Goal: Transaction & Acquisition: Purchase product/service

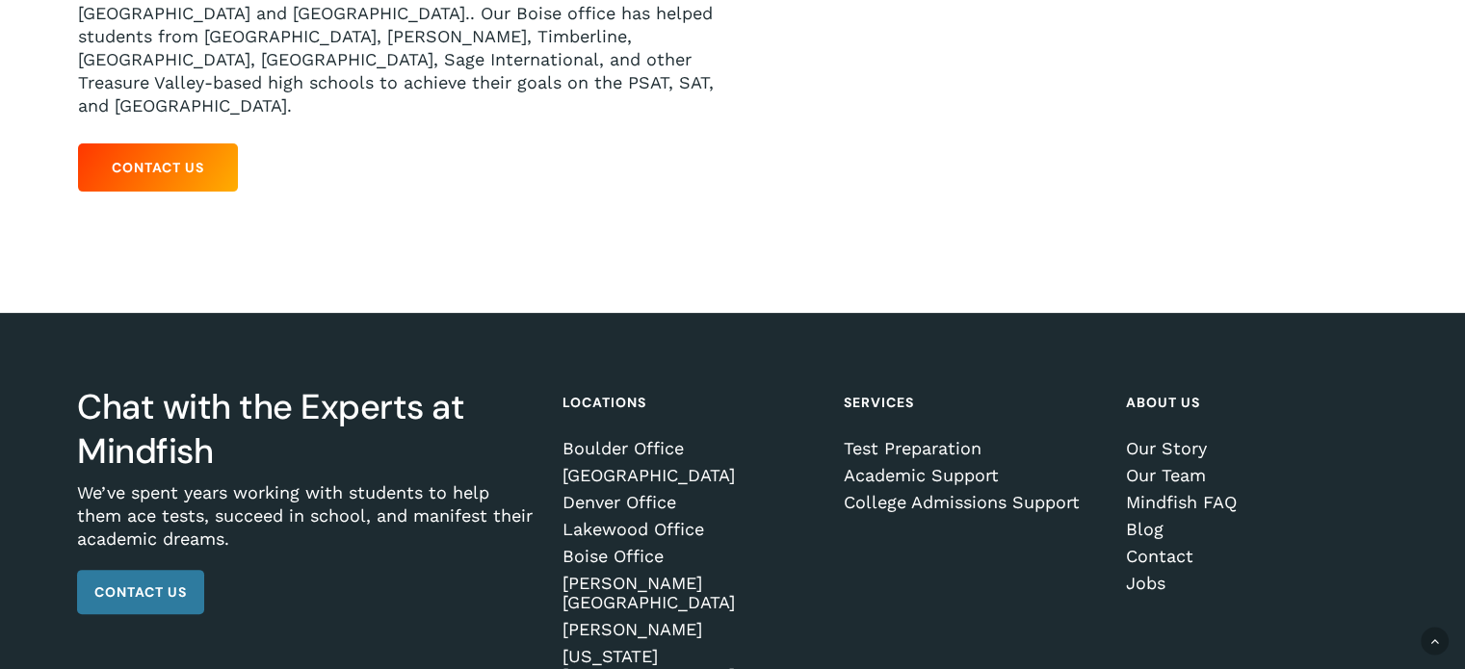
scroll to position [578, 0]
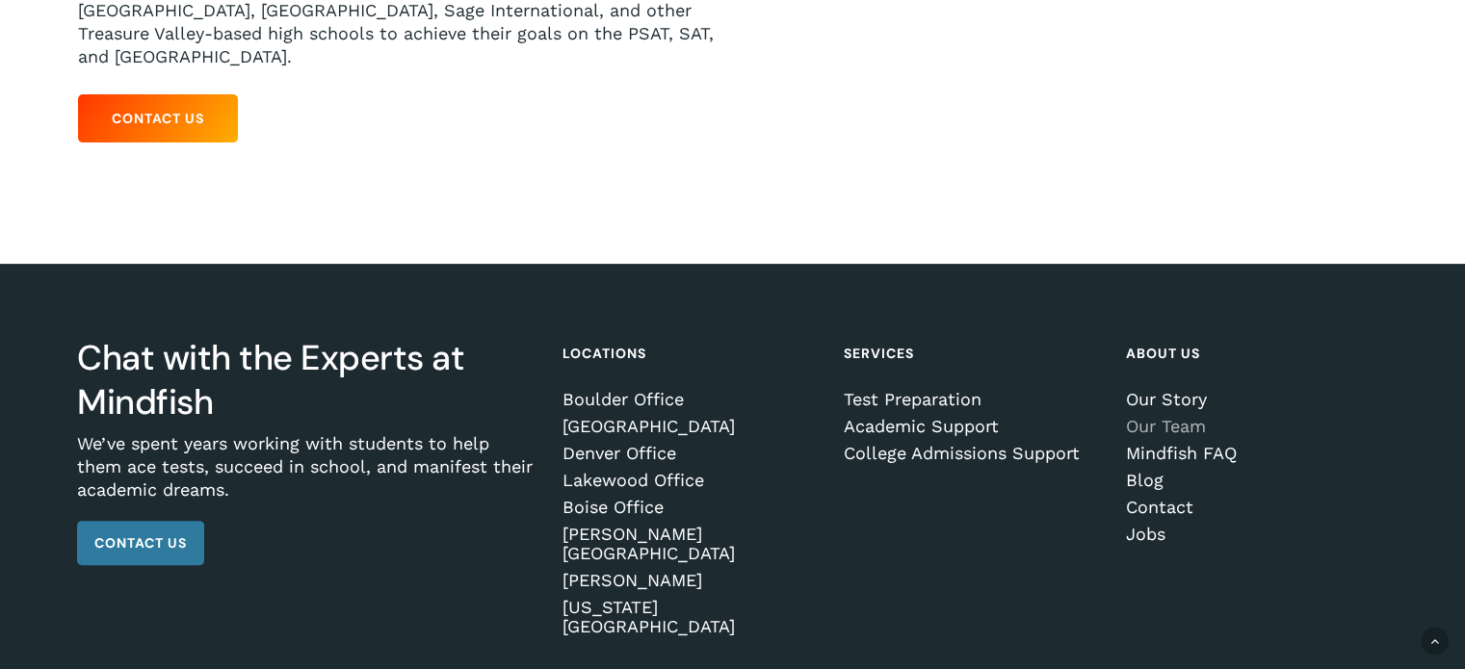
click at [1160, 417] on link "Our Team" at bounding box center [1253, 426] width 255 height 19
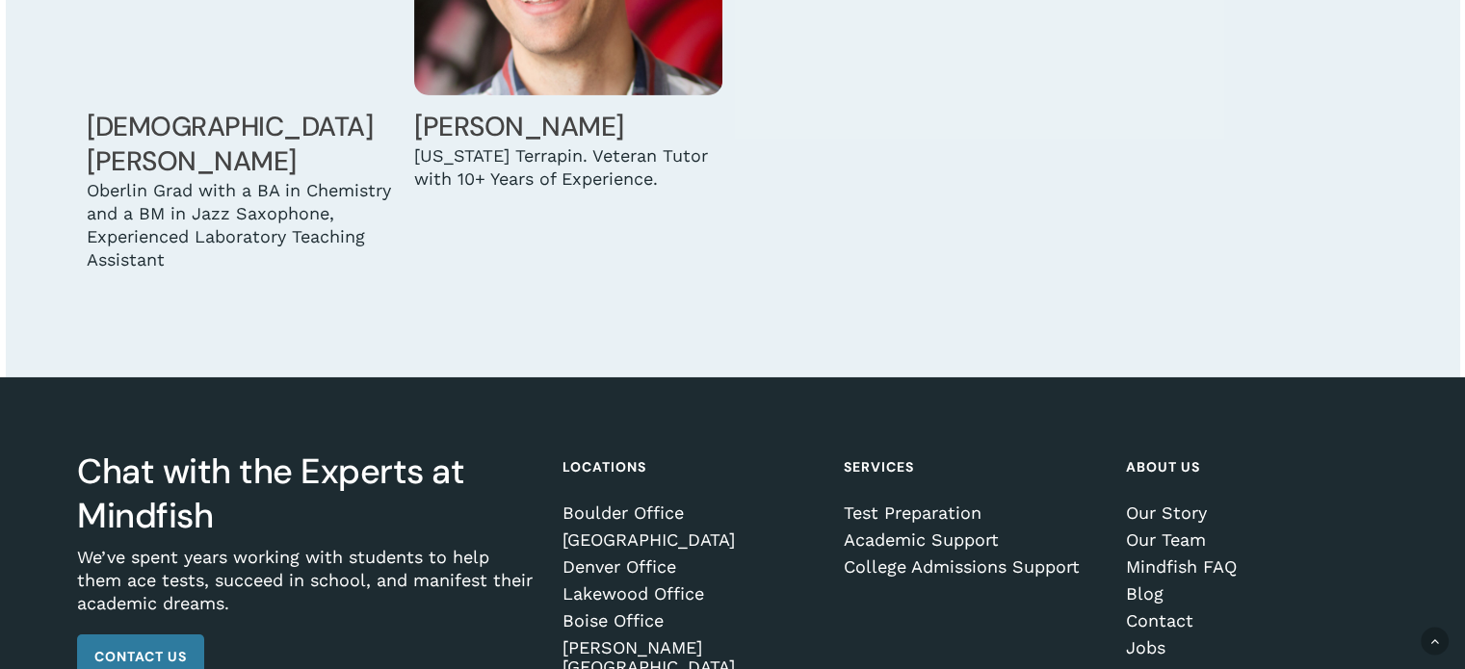
scroll to position [6596, 0]
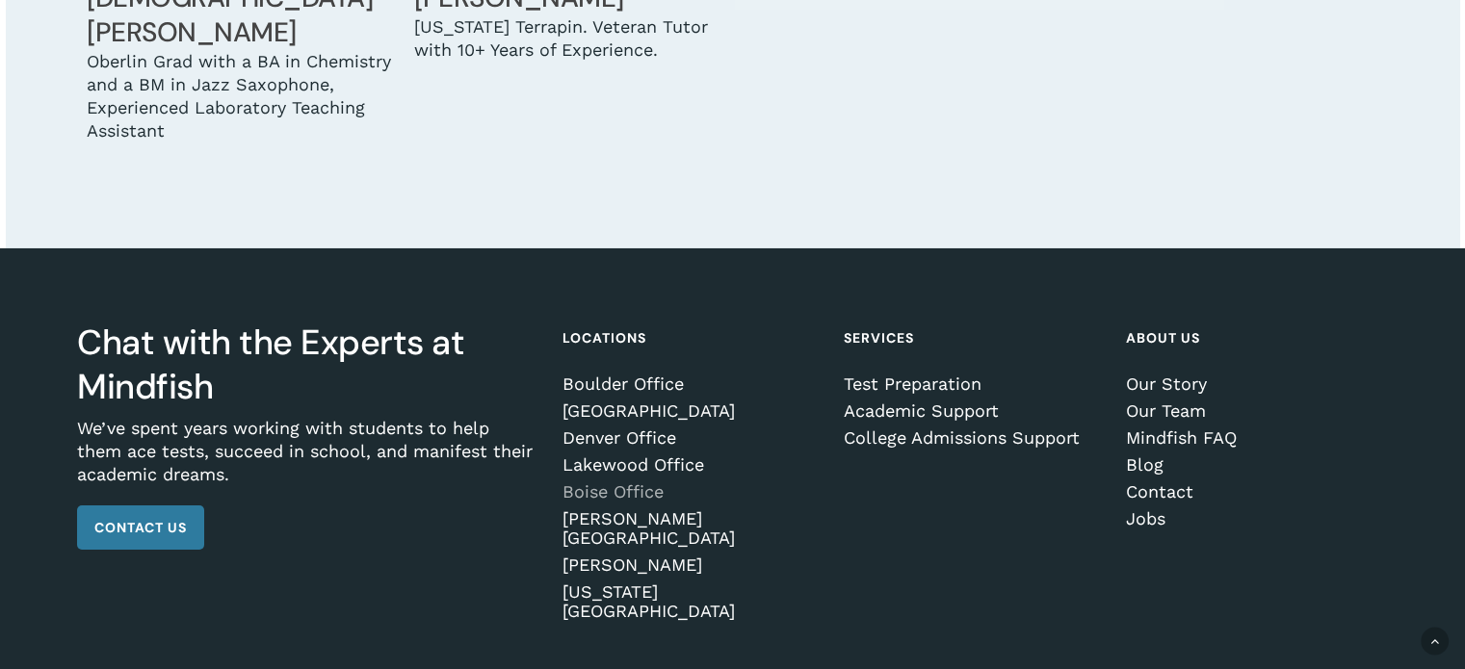
click at [620, 483] on link "Boise Office" at bounding box center [690, 492] width 255 height 19
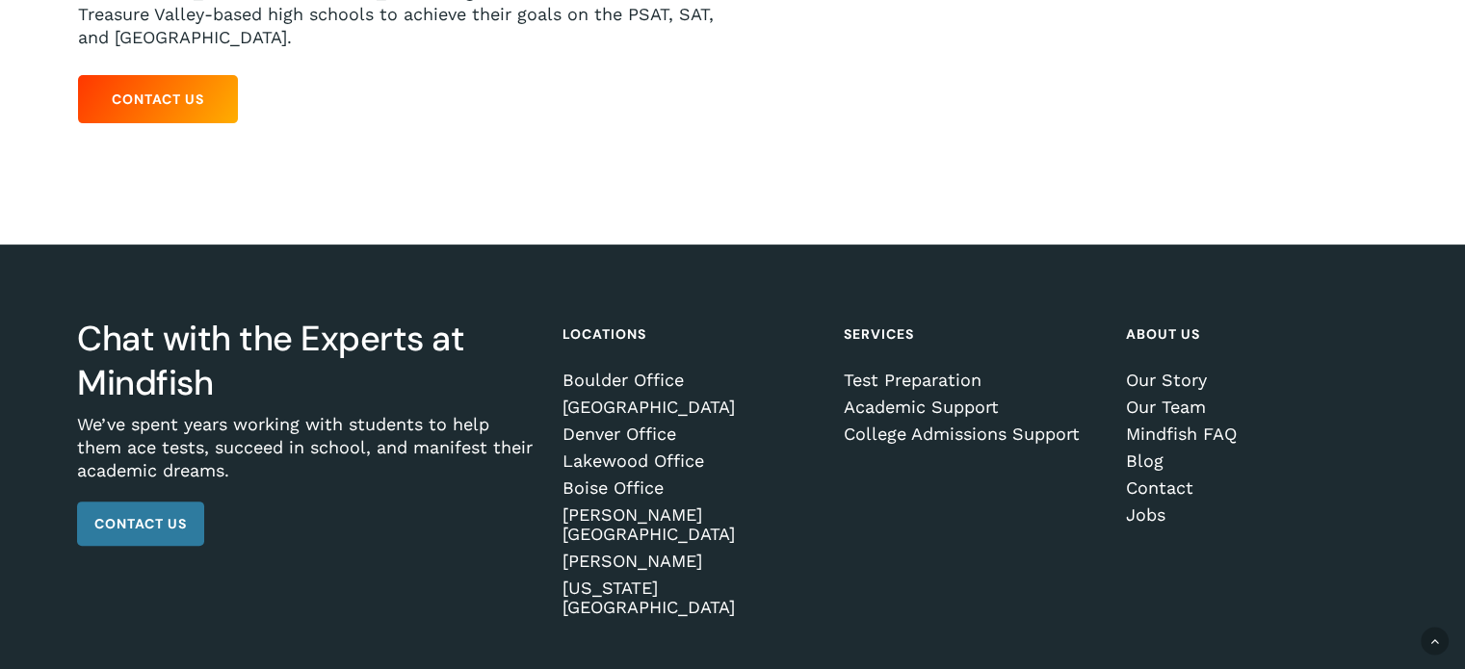
scroll to position [602, 0]
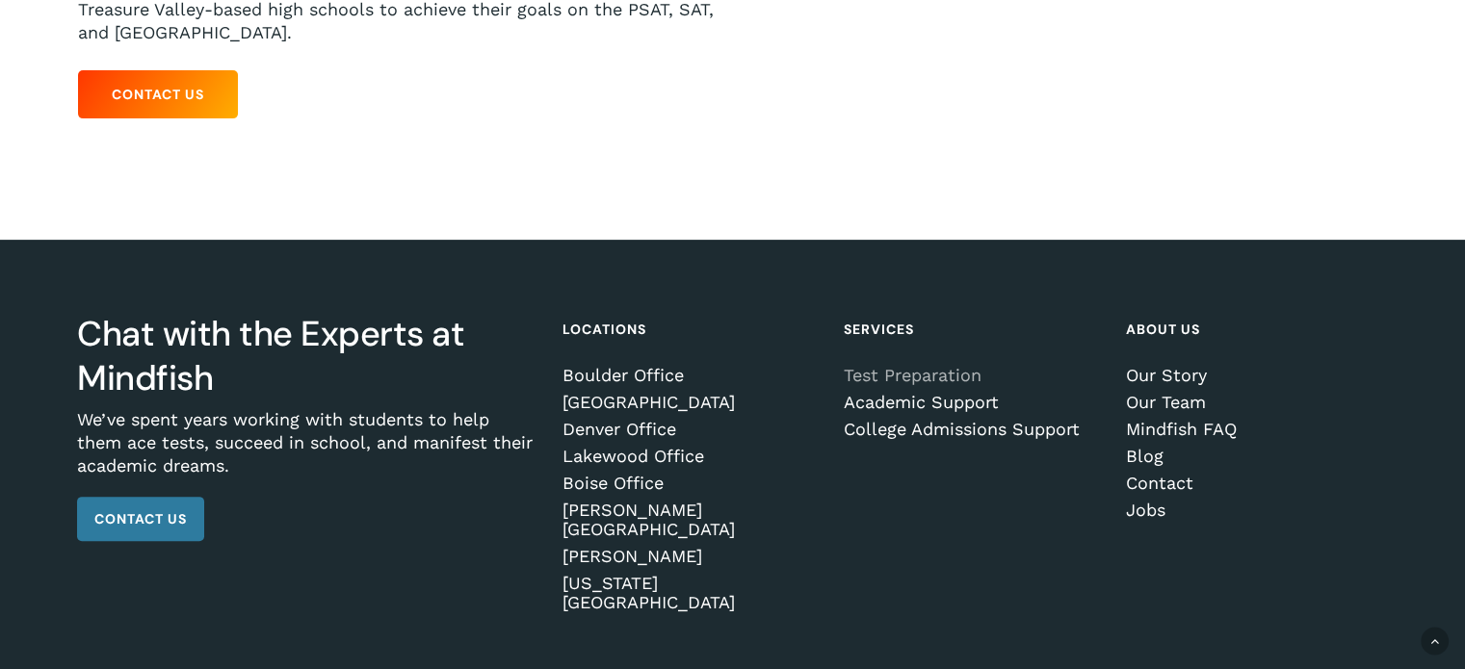
click at [926, 366] on link "Test Preparation" at bounding box center [971, 375] width 255 height 19
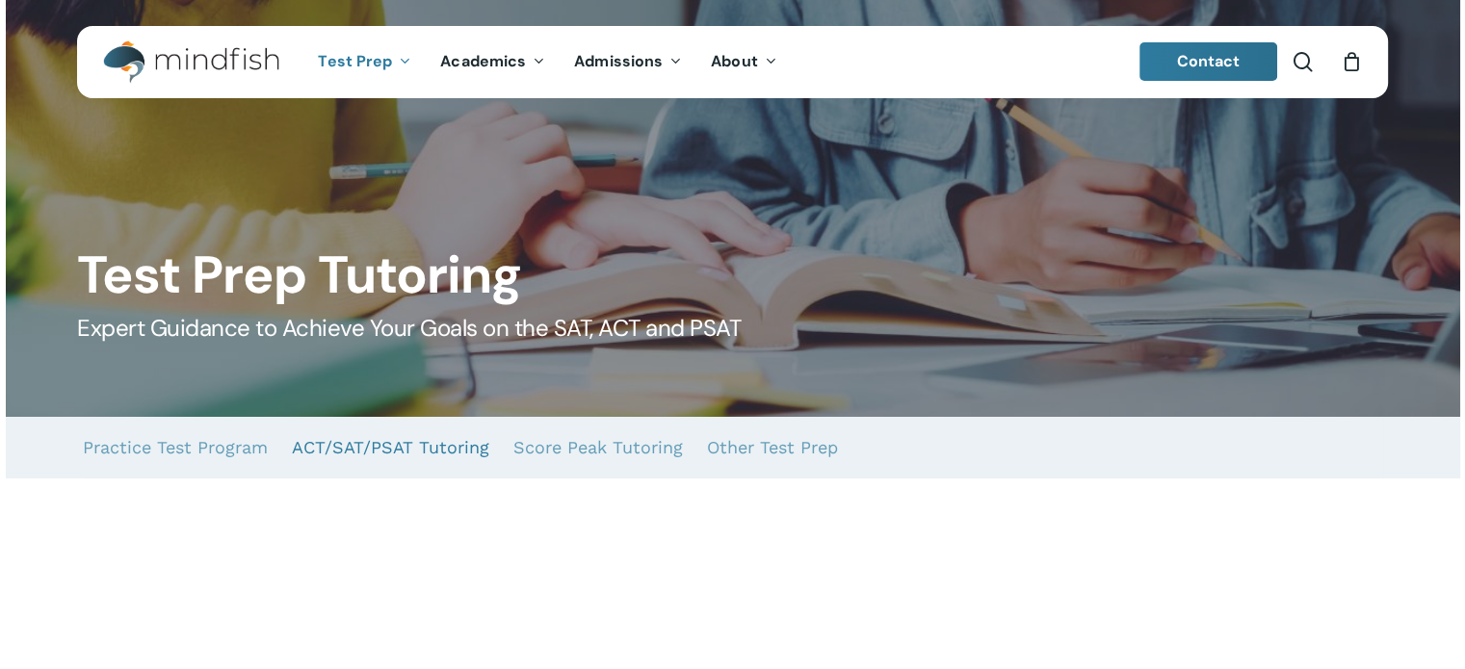
click at [380, 442] on link "ACT/SAT/PSAT Tutoring" at bounding box center [390, 448] width 197 height 62
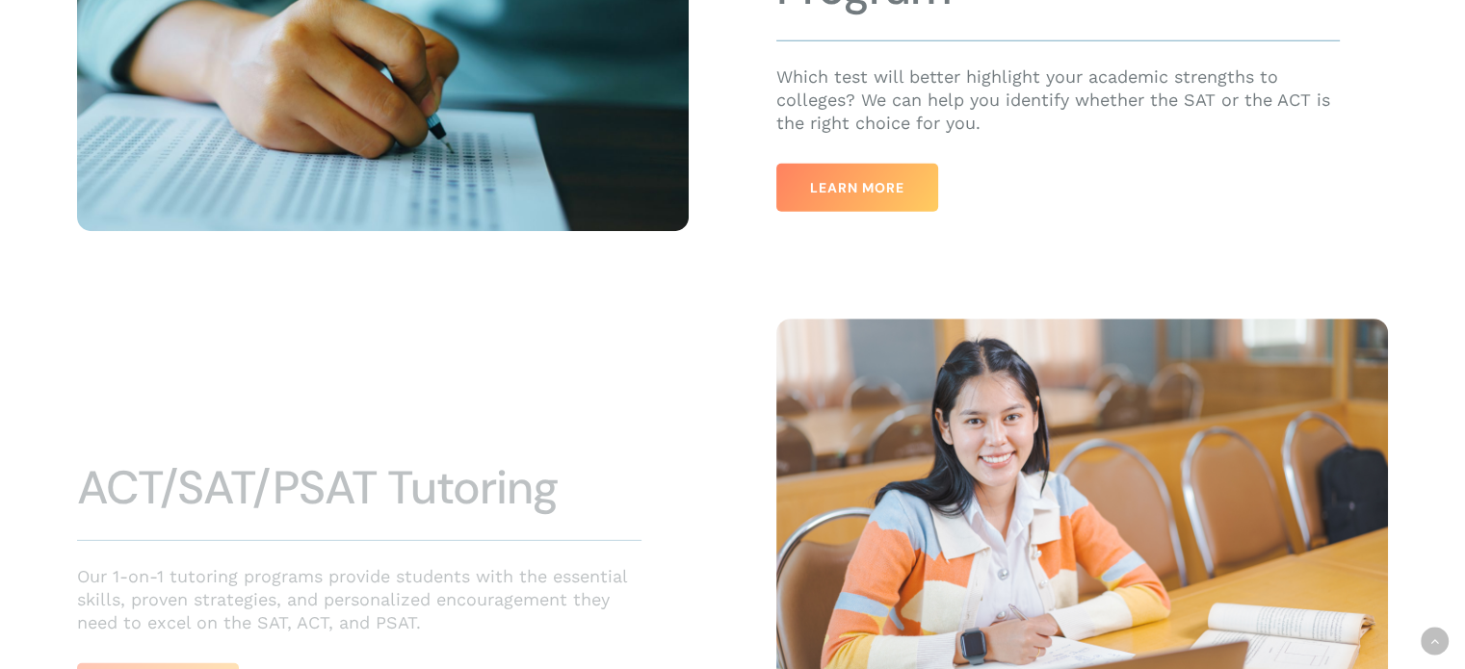
scroll to position [969, 0]
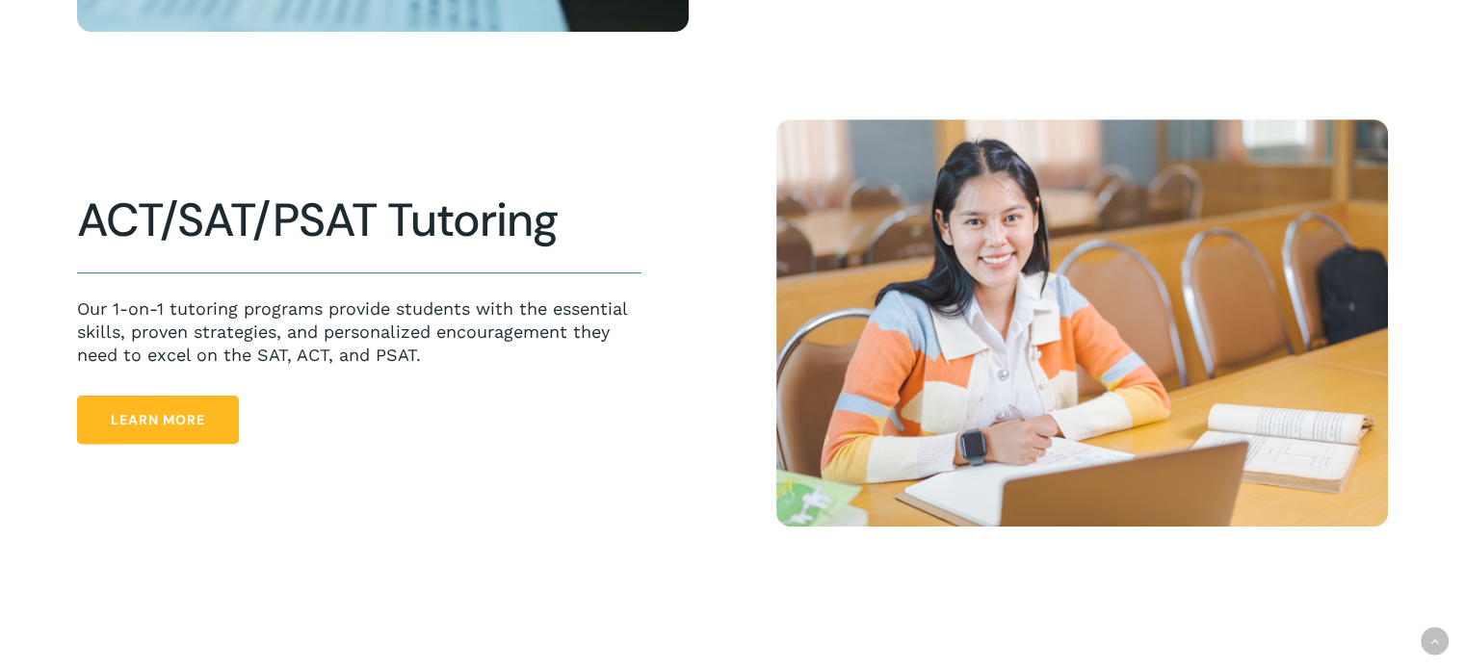
click at [146, 423] on span "Learn More" at bounding box center [158, 419] width 94 height 19
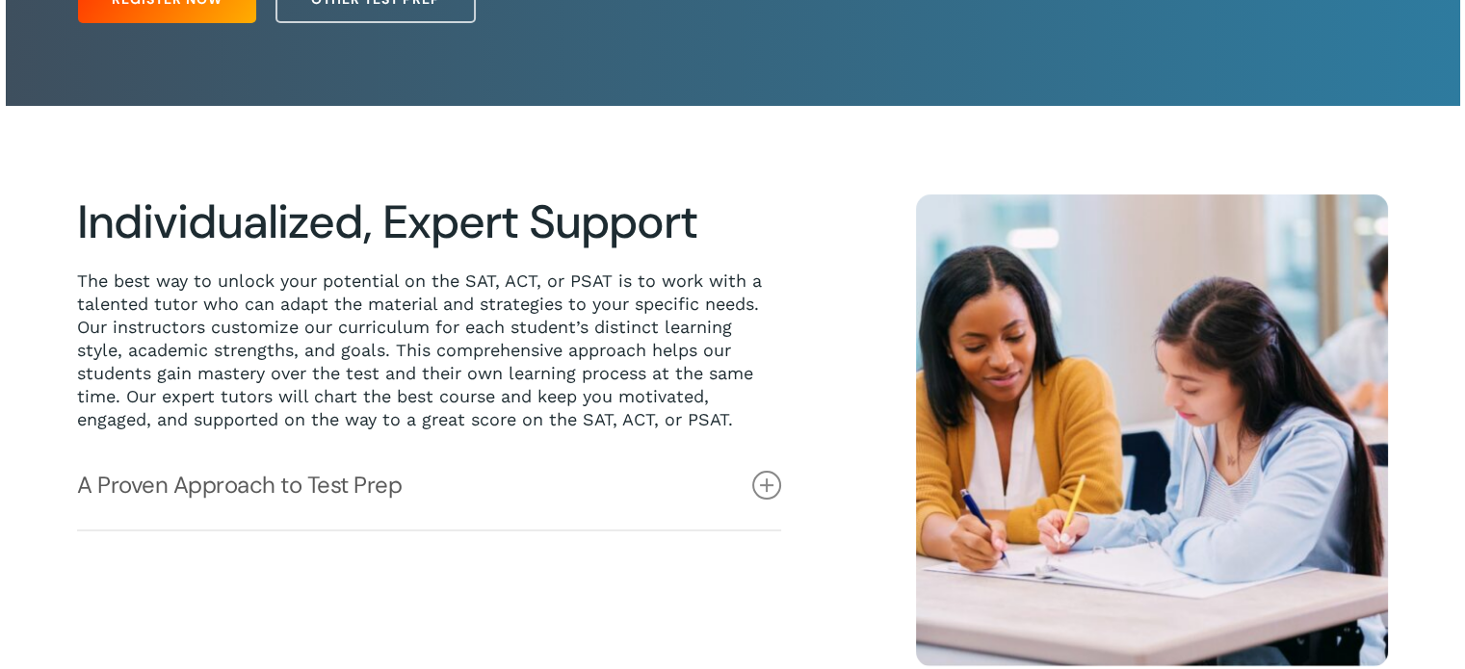
scroll to position [385, 0]
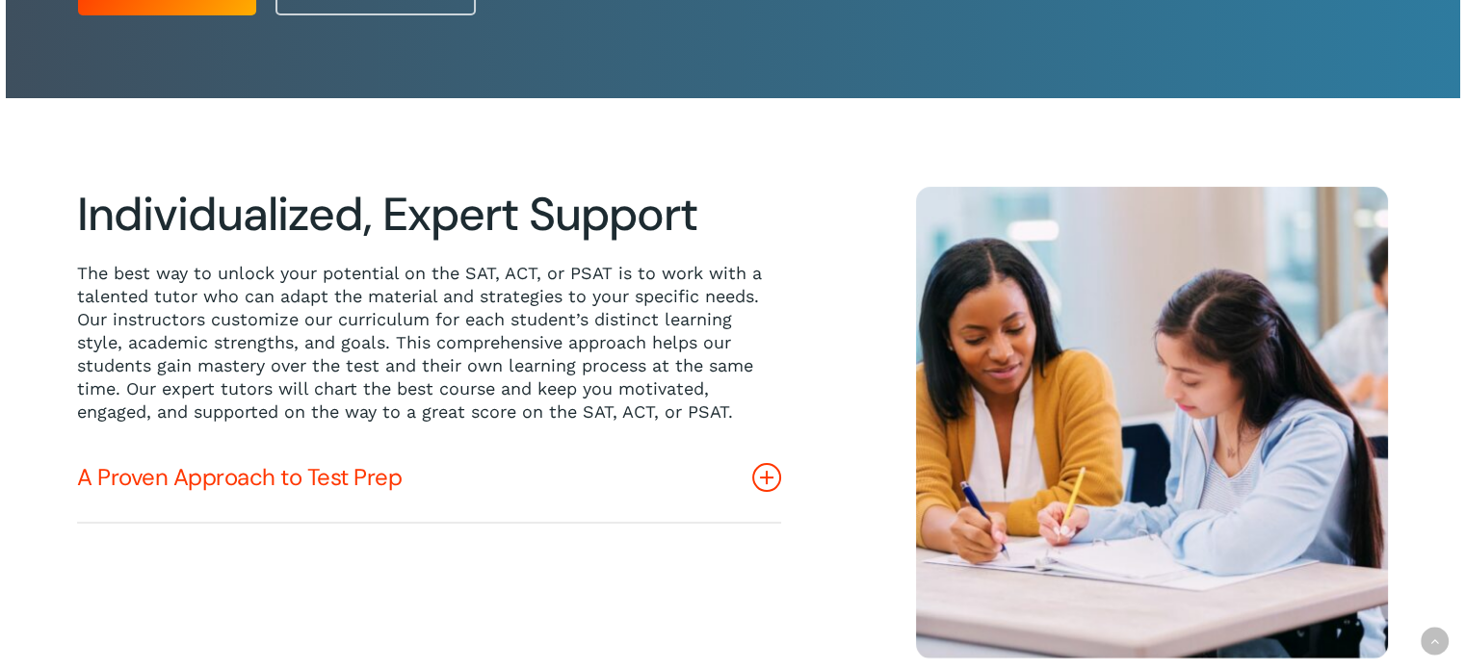
click at [769, 473] on icon at bounding box center [766, 477] width 29 height 29
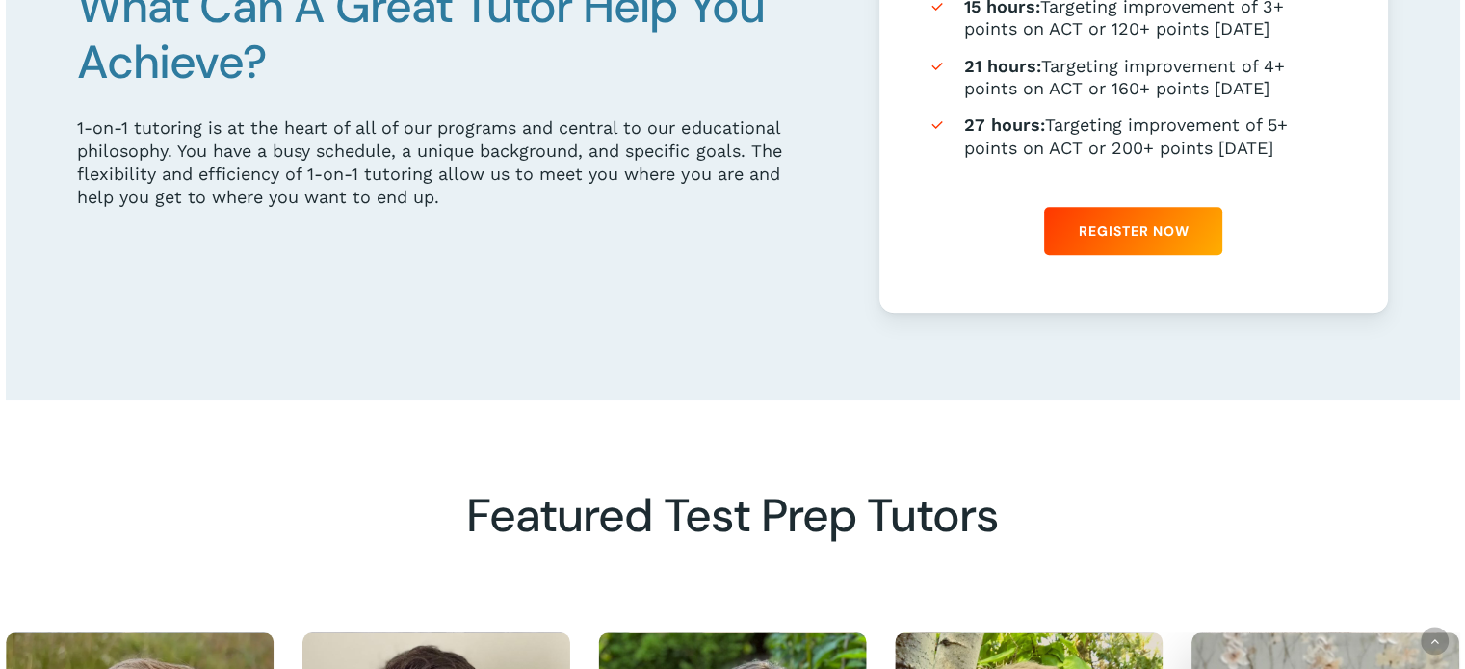
scroll to position [1349, 0]
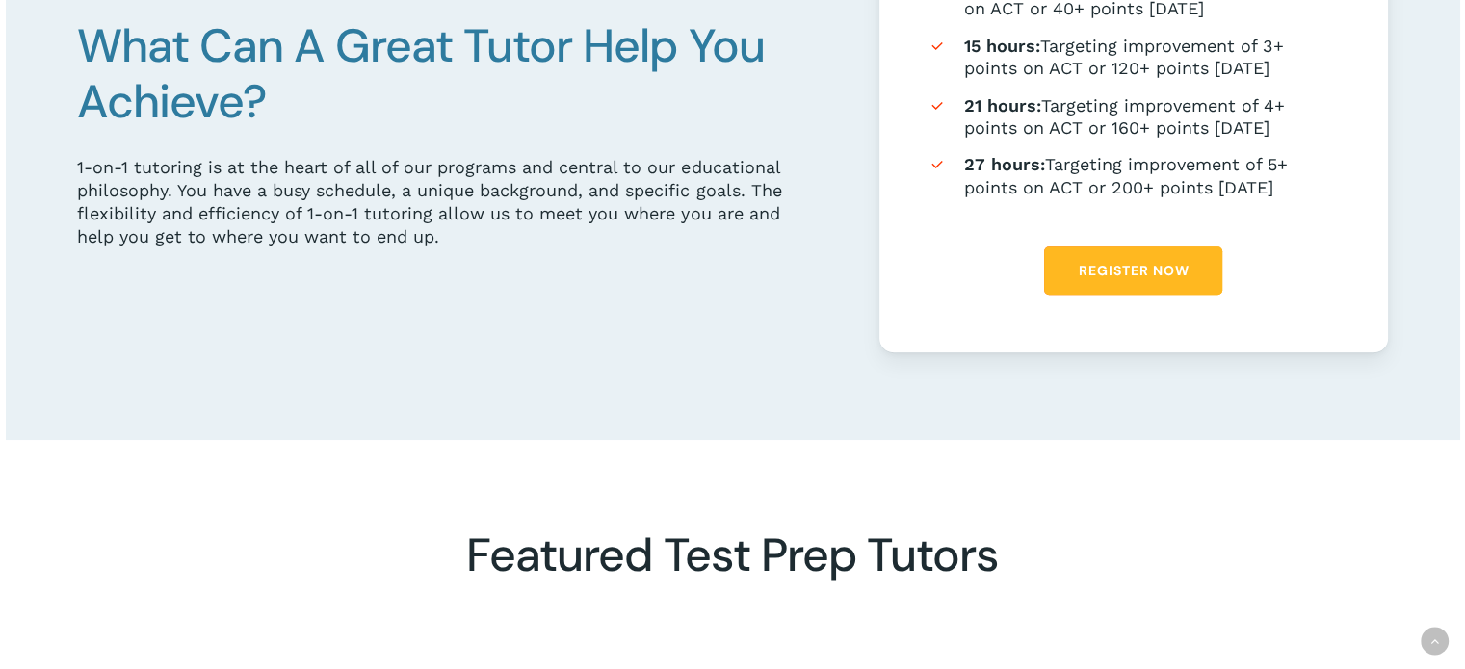
click at [1136, 273] on span "Register Now" at bounding box center [1133, 270] width 111 height 19
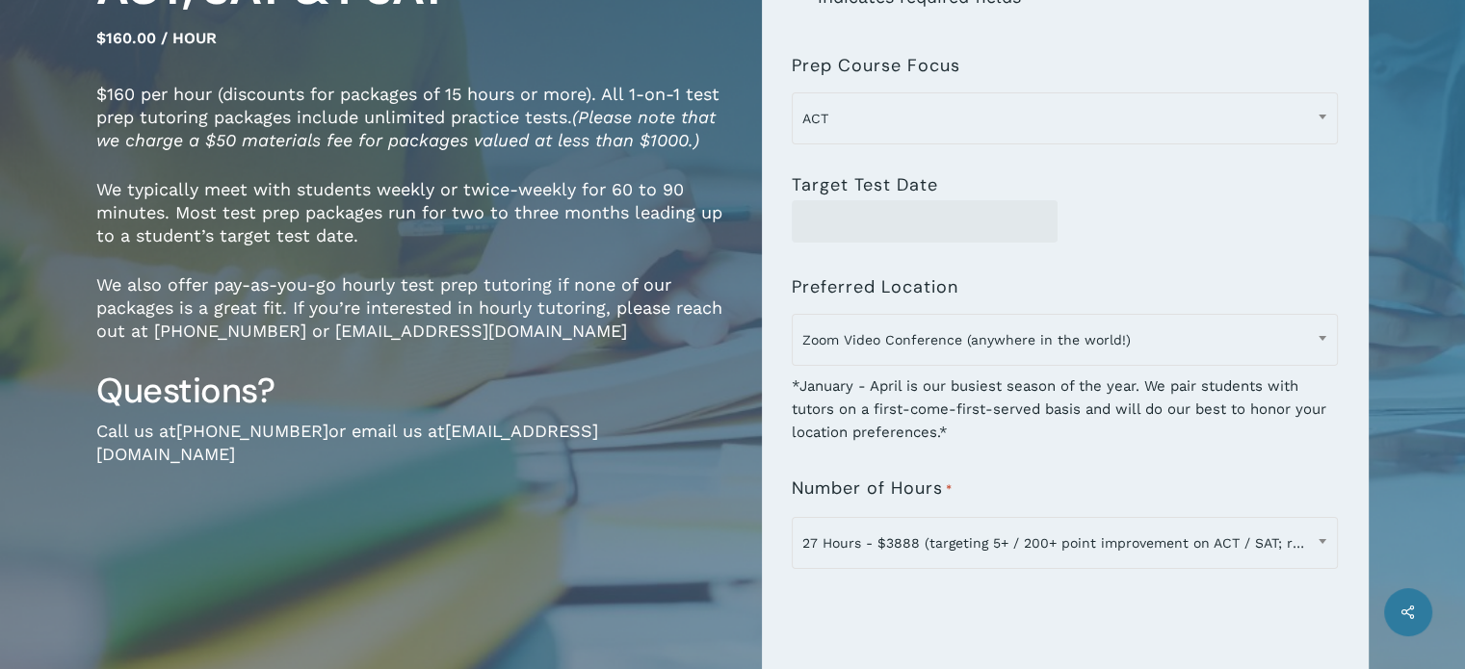
scroll to position [289, 0]
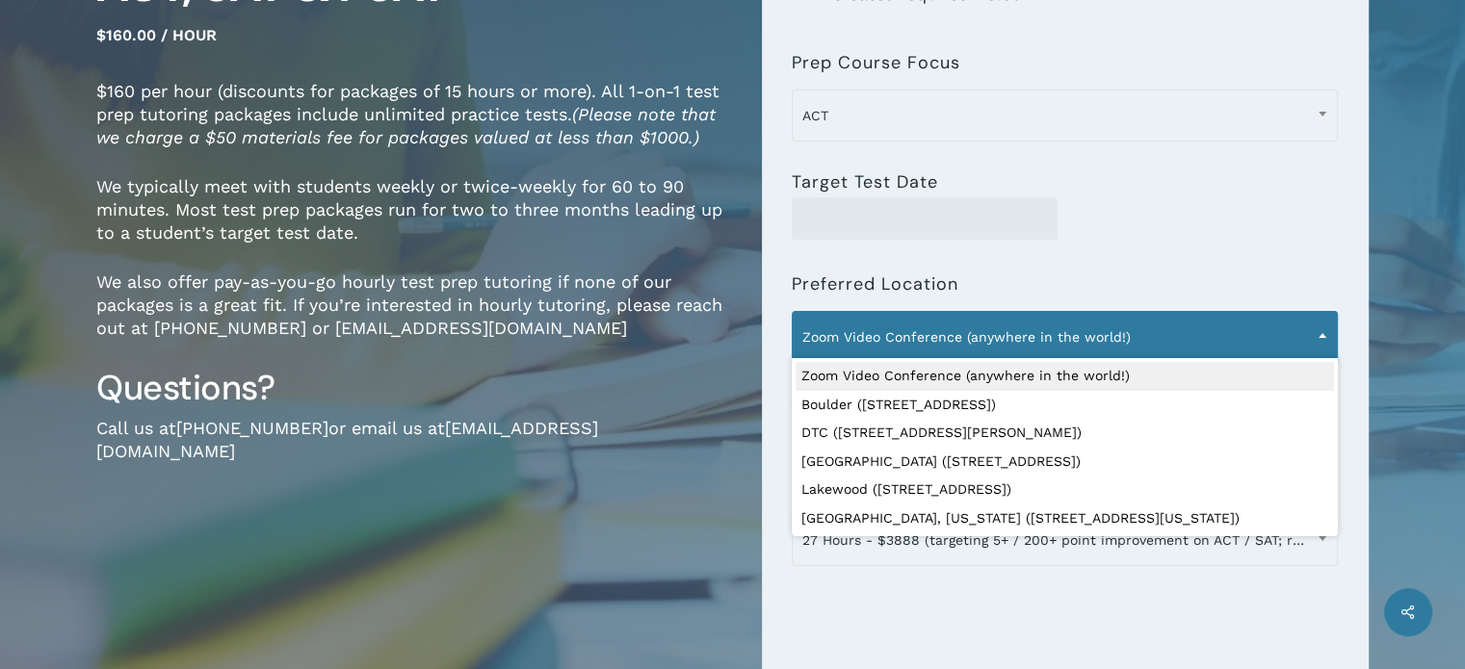
click at [1083, 332] on span "Zoom Video Conference (anywhere in the world!)" at bounding box center [1065, 337] width 544 height 40
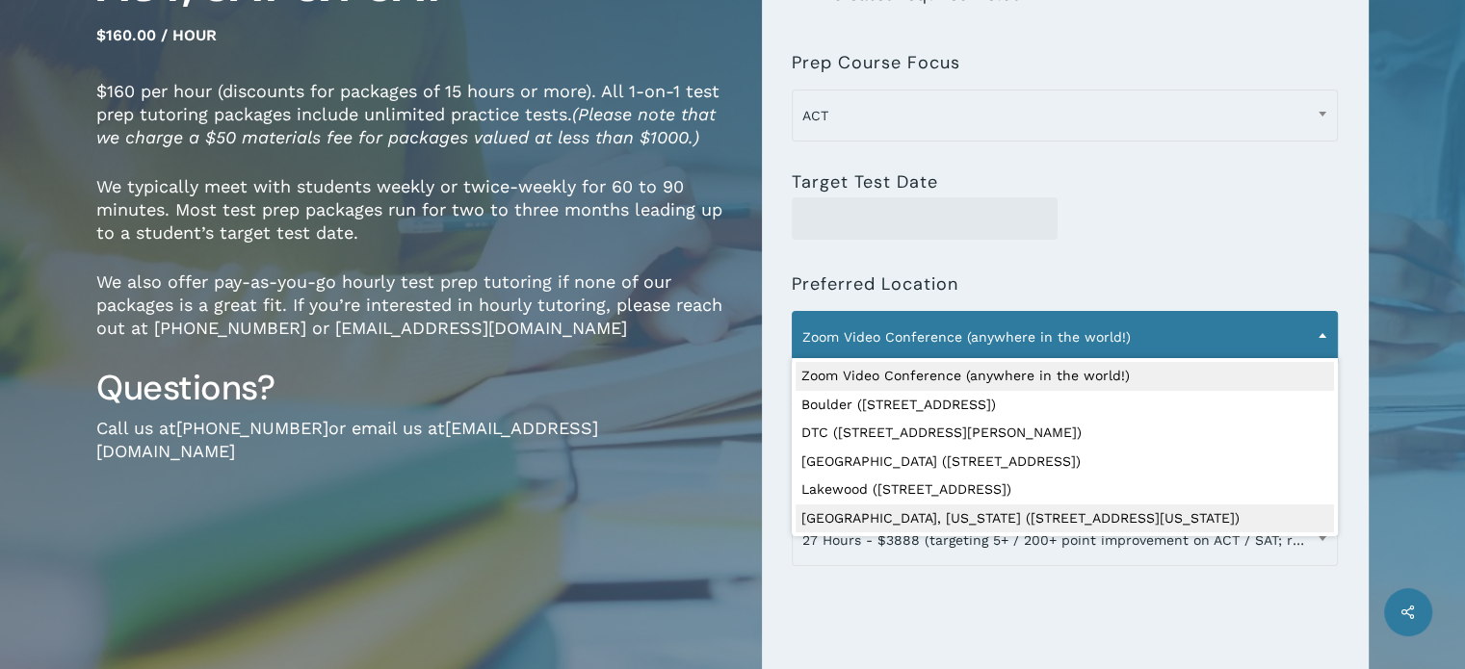
select select "**********"
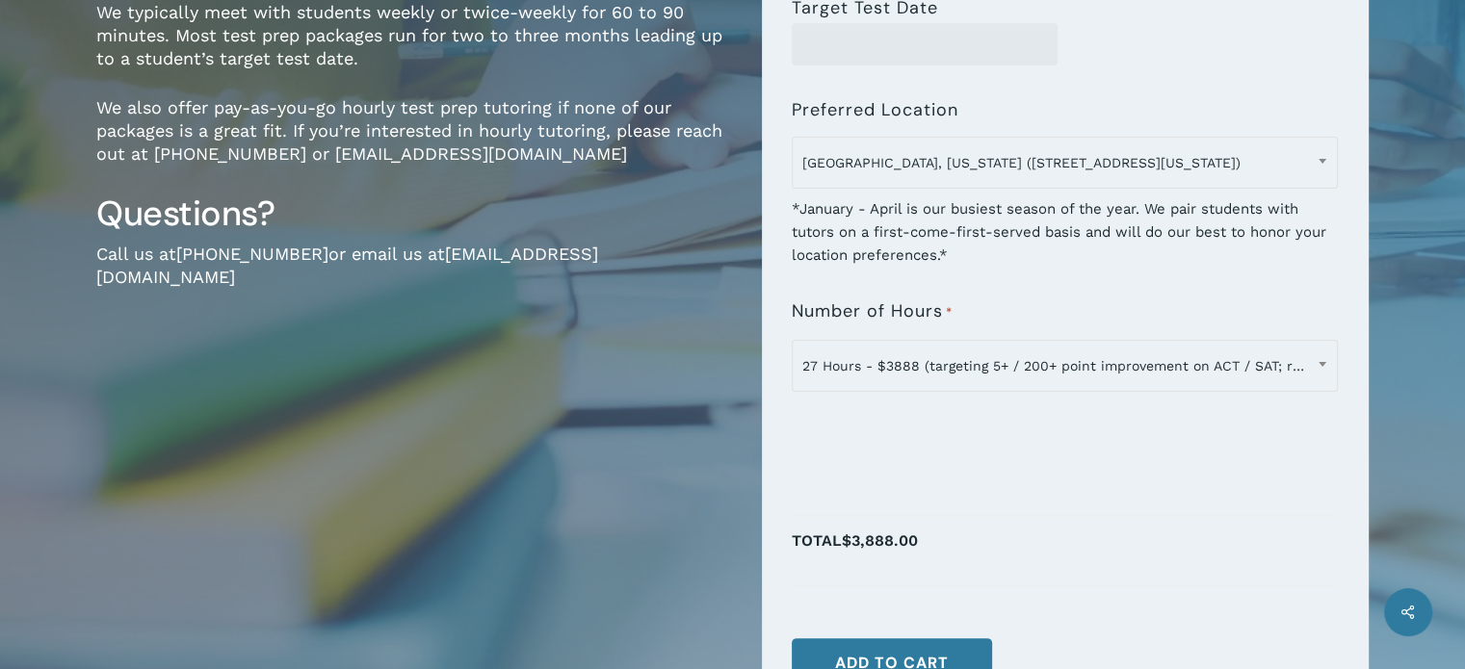
scroll to position [482, 0]
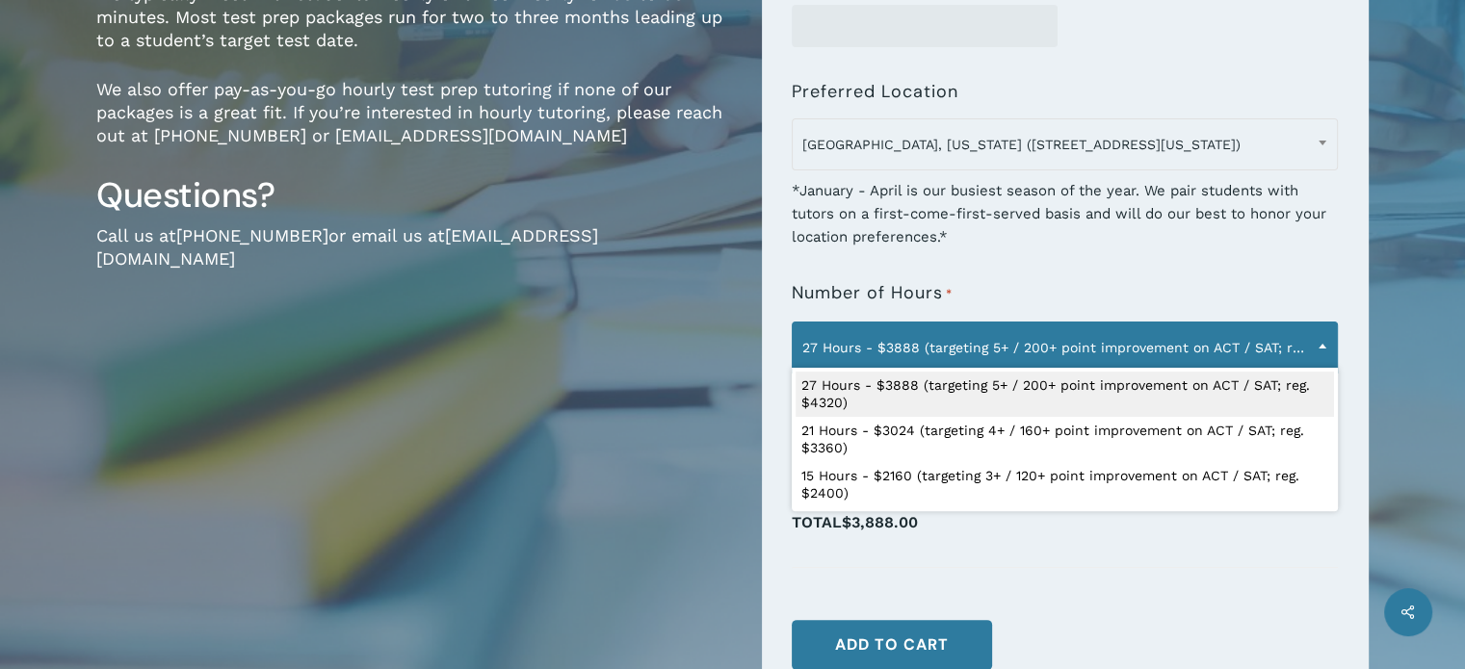
click at [1229, 340] on span "27 Hours - $3888 (targeting 5+ / 200+ point improvement on ACT / SAT; reg. $432…" at bounding box center [1065, 348] width 544 height 40
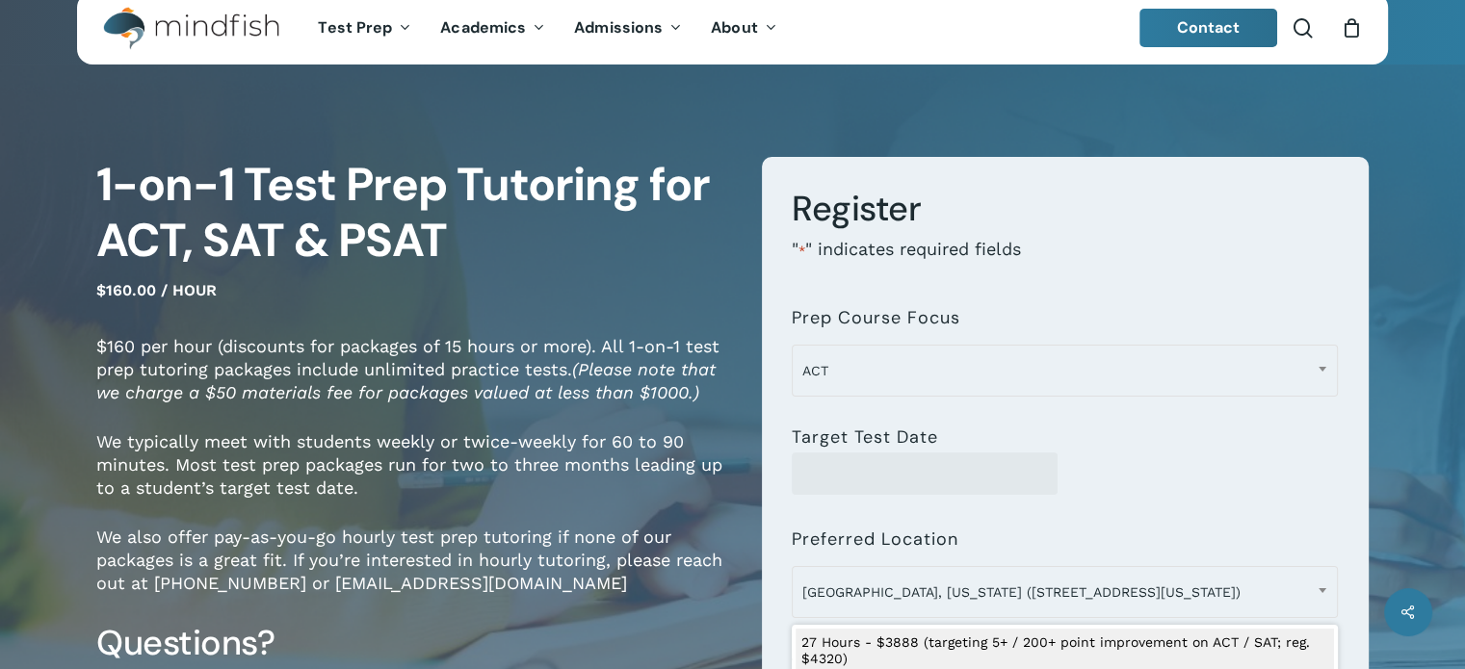
scroll to position [0, 0]
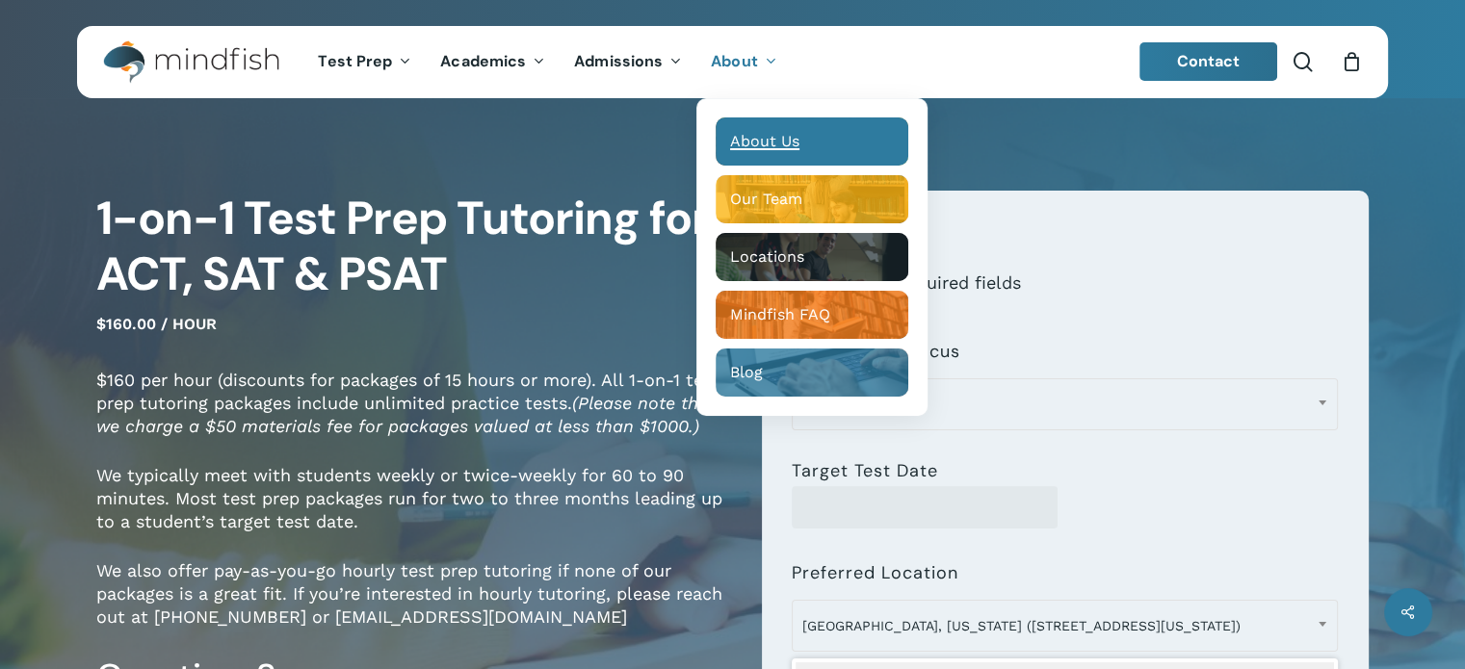
click at [763, 144] on span "About Us" at bounding box center [764, 141] width 69 height 18
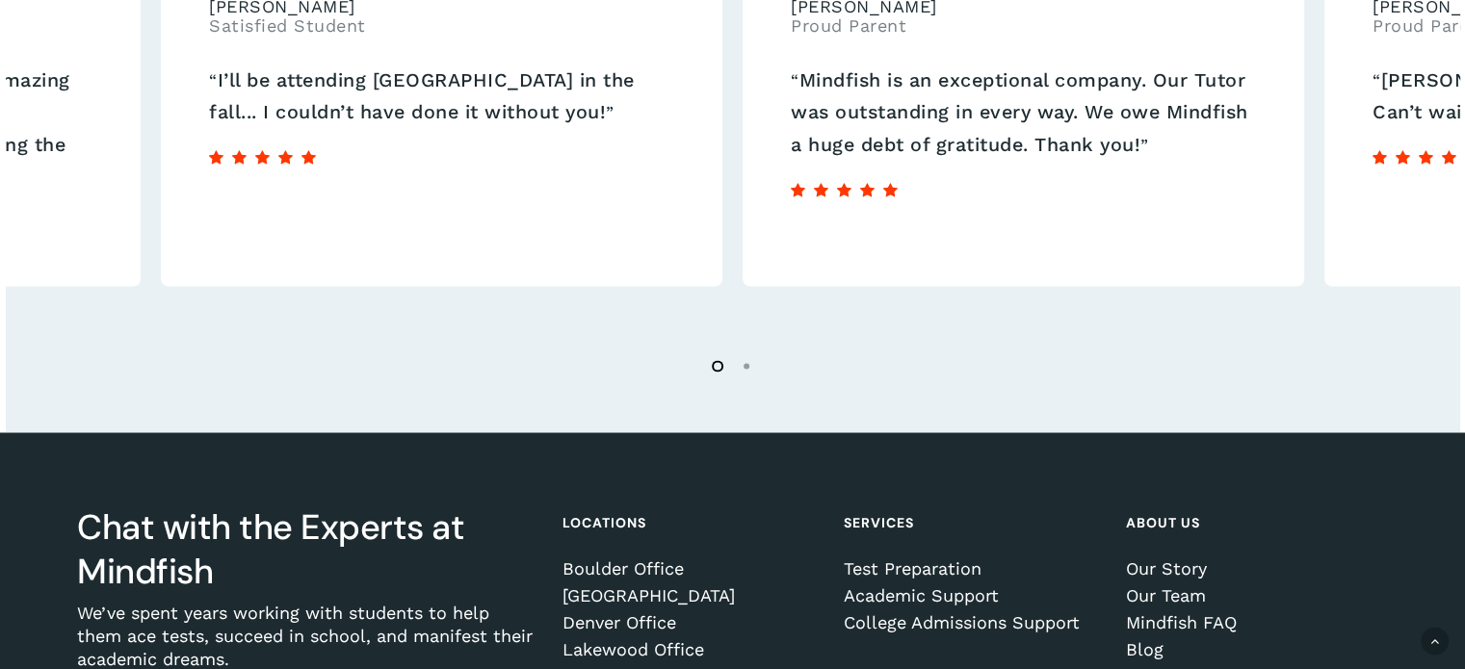
scroll to position [3431, 0]
